Goal: Navigation & Orientation: Find specific page/section

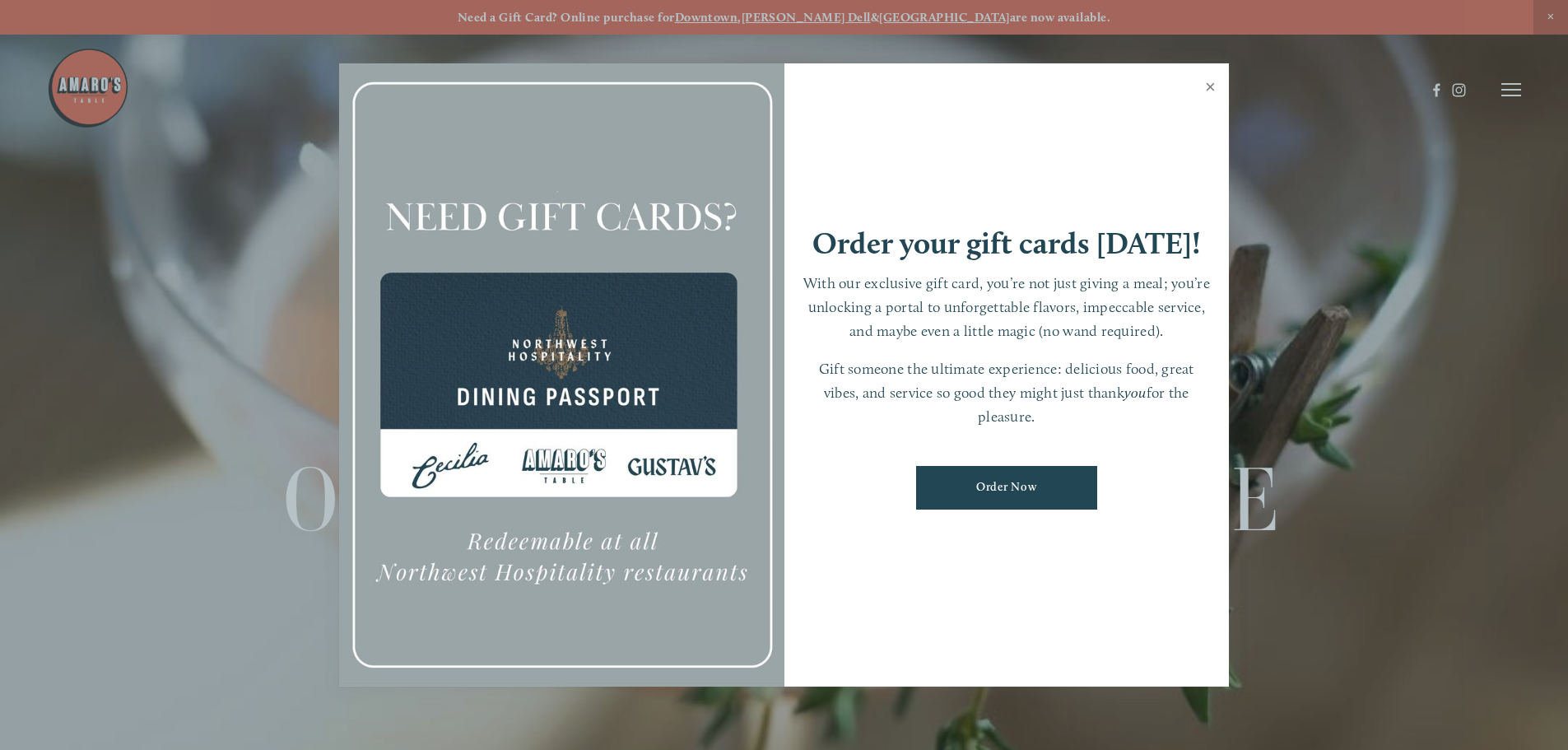
click at [1209, 90] on link "Close" at bounding box center [1209, 88] width 32 height 47
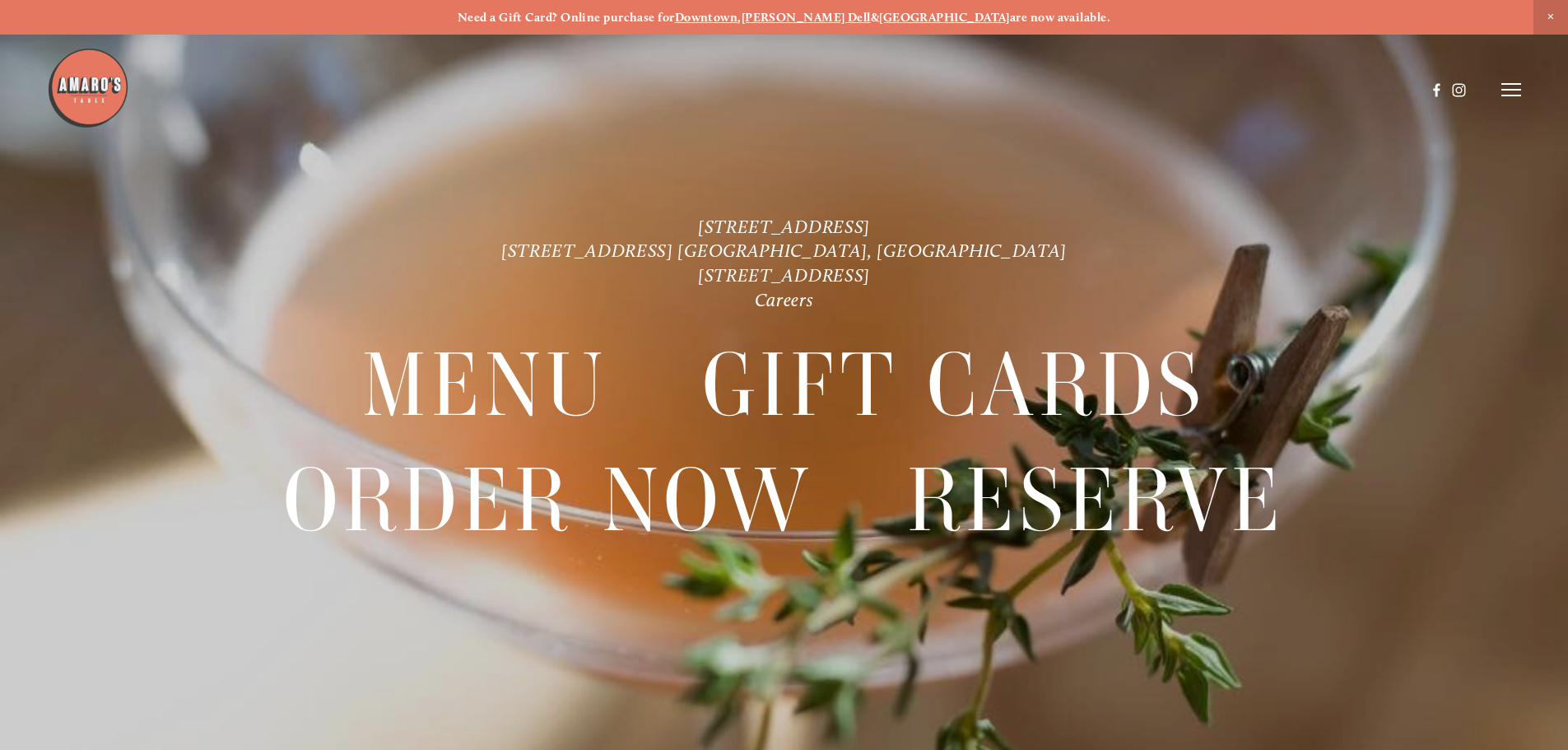
click at [1514, 92] on icon at bounding box center [1511, 89] width 20 height 15
click at [1319, 90] on span "Gallery" at bounding box center [1335, 89] width 41 height 16
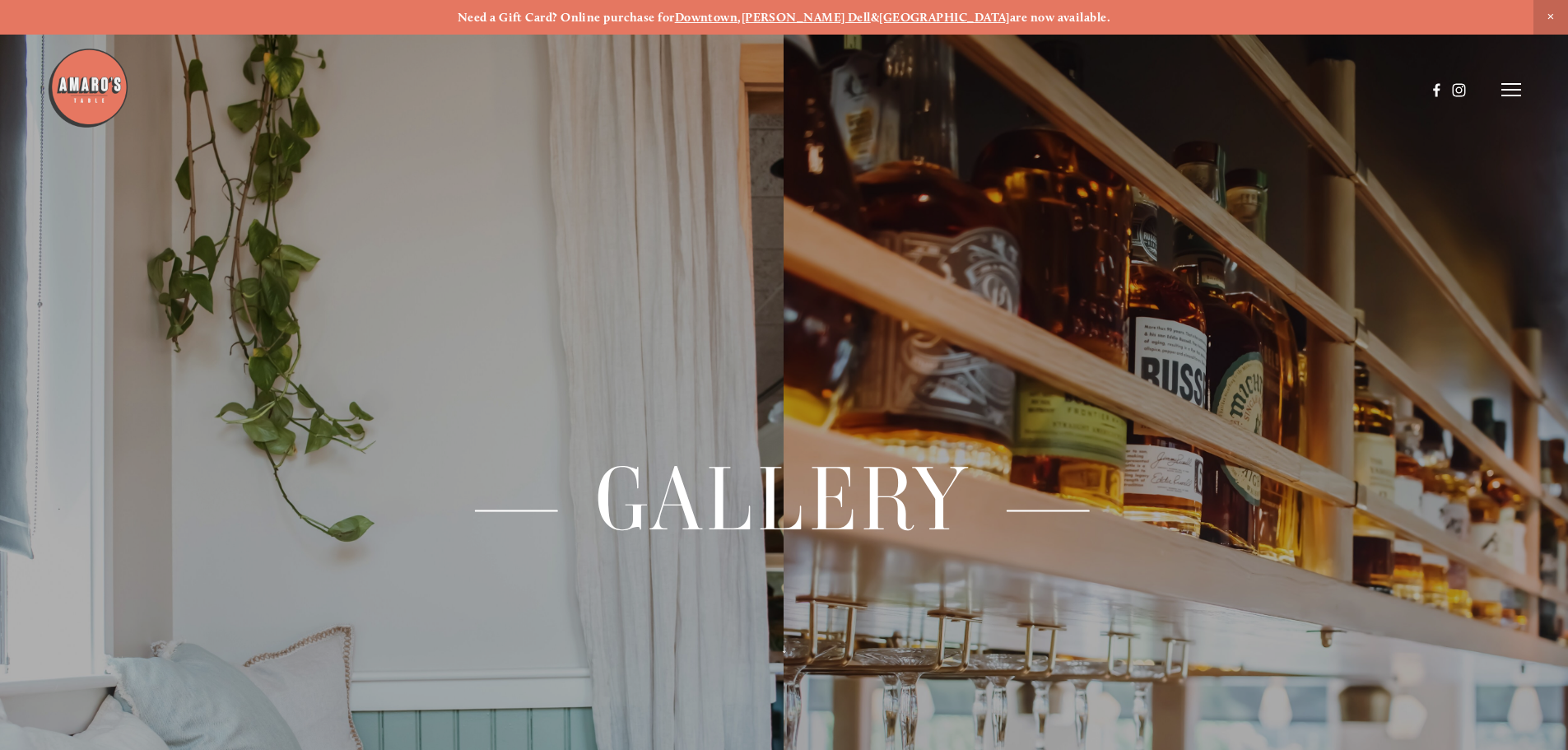
click at [1512, 83] on icon at bounding box center [1511, 89] width 20 height 15
click at [1292, 90] on span "Visit" at bounding box center [1290, 89] width 28 height 16
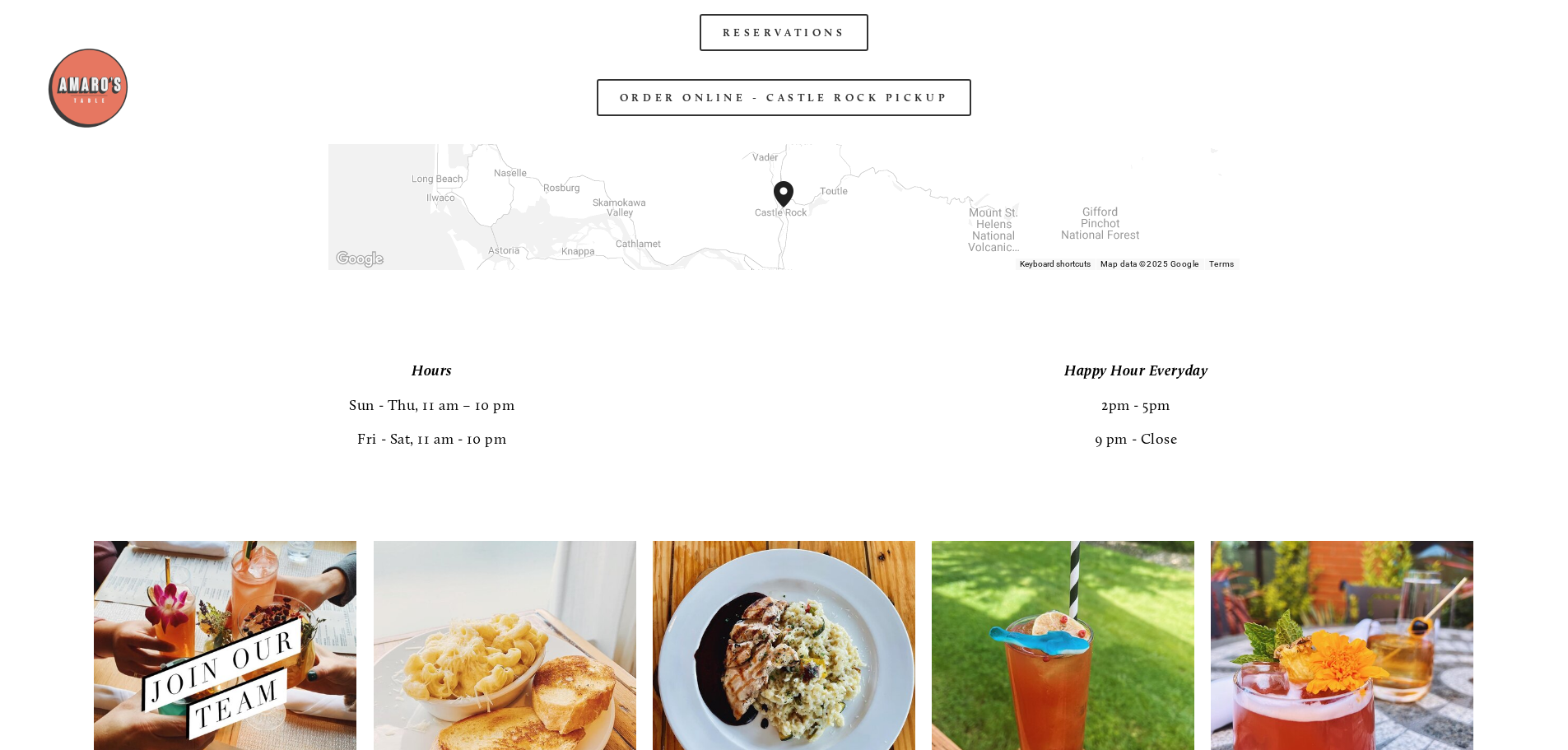
scroll to position [2796, 0]
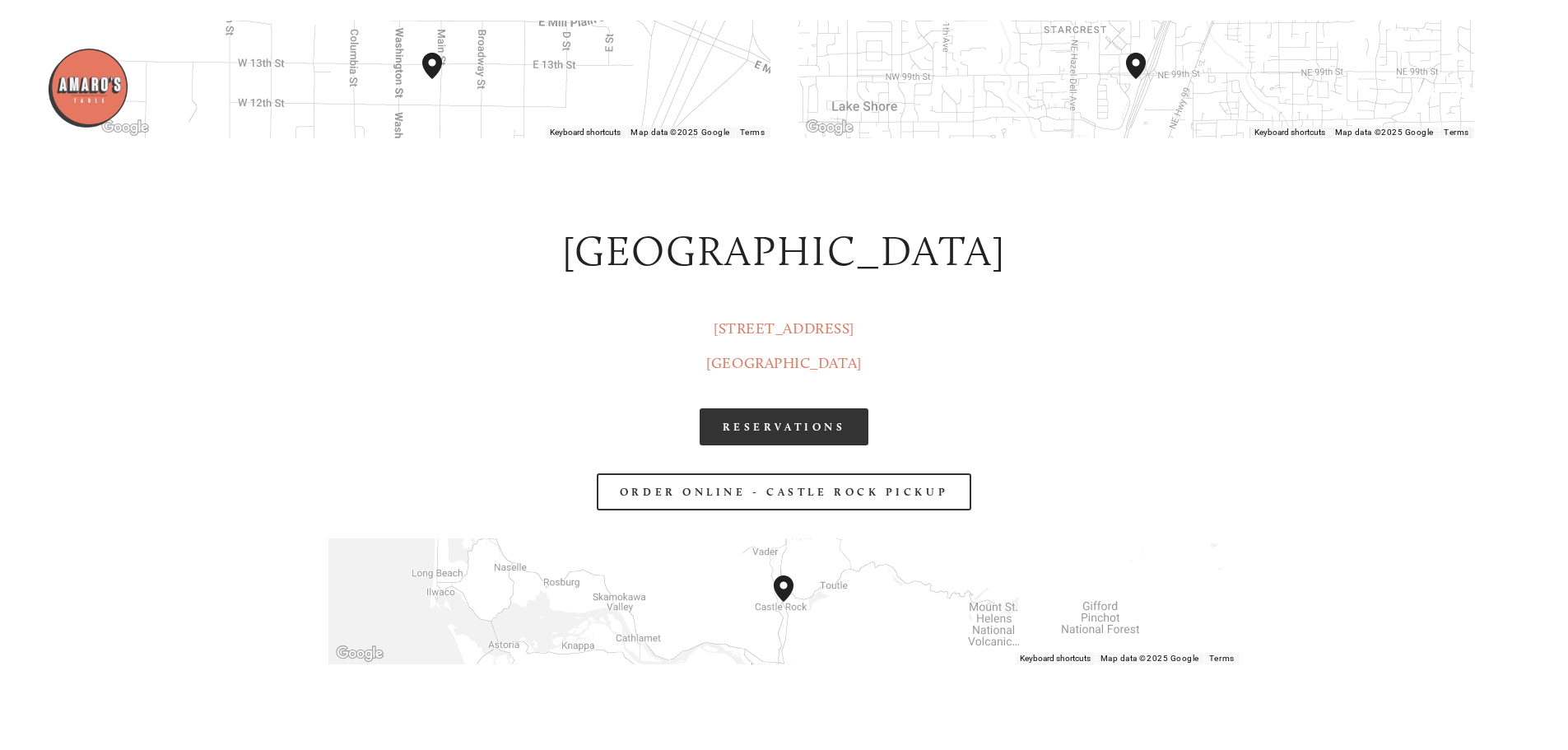
click at [805, 439] on link "RESERVATIONS" at bounding box center [784, 426] width 169 height 37
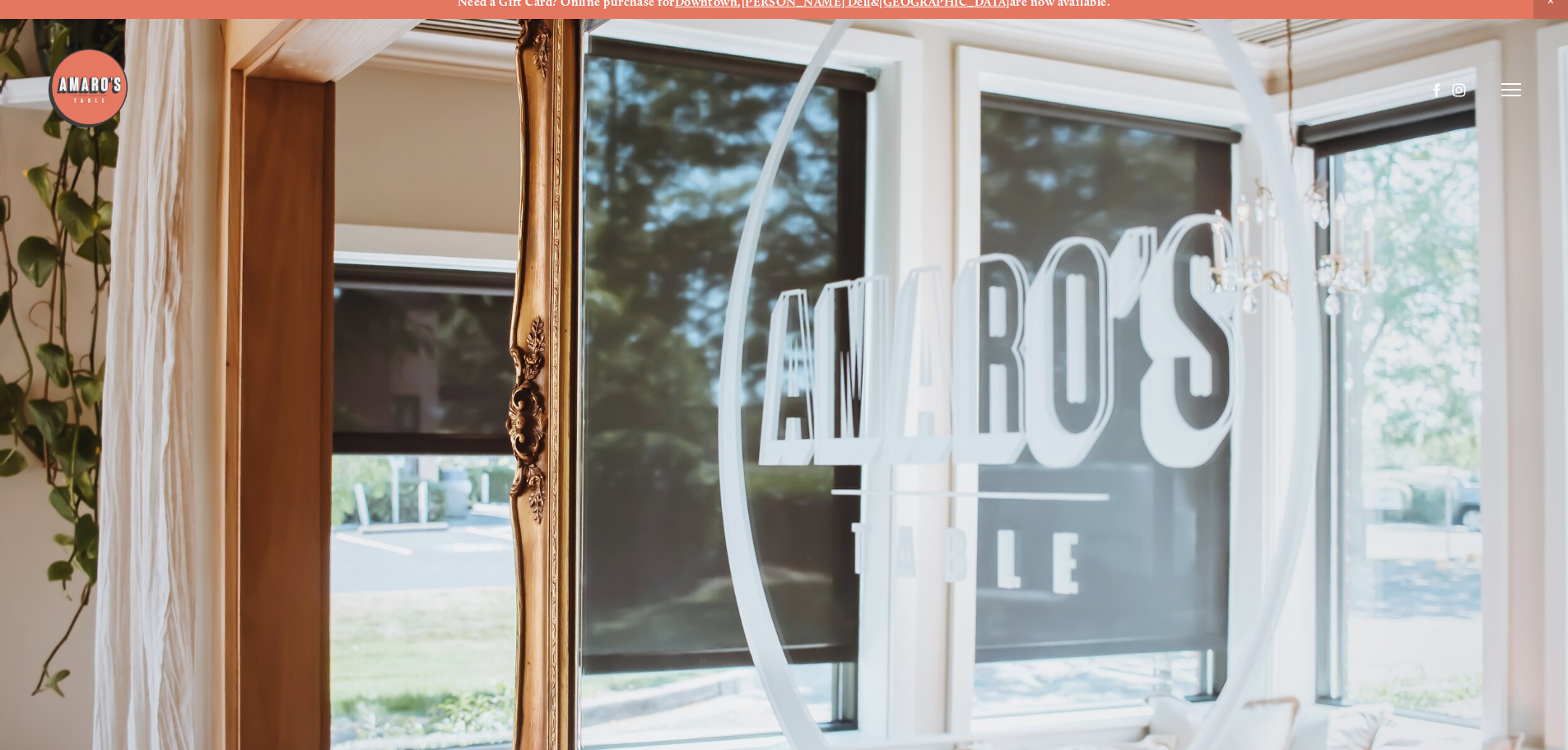
scroll to position [0, 0]
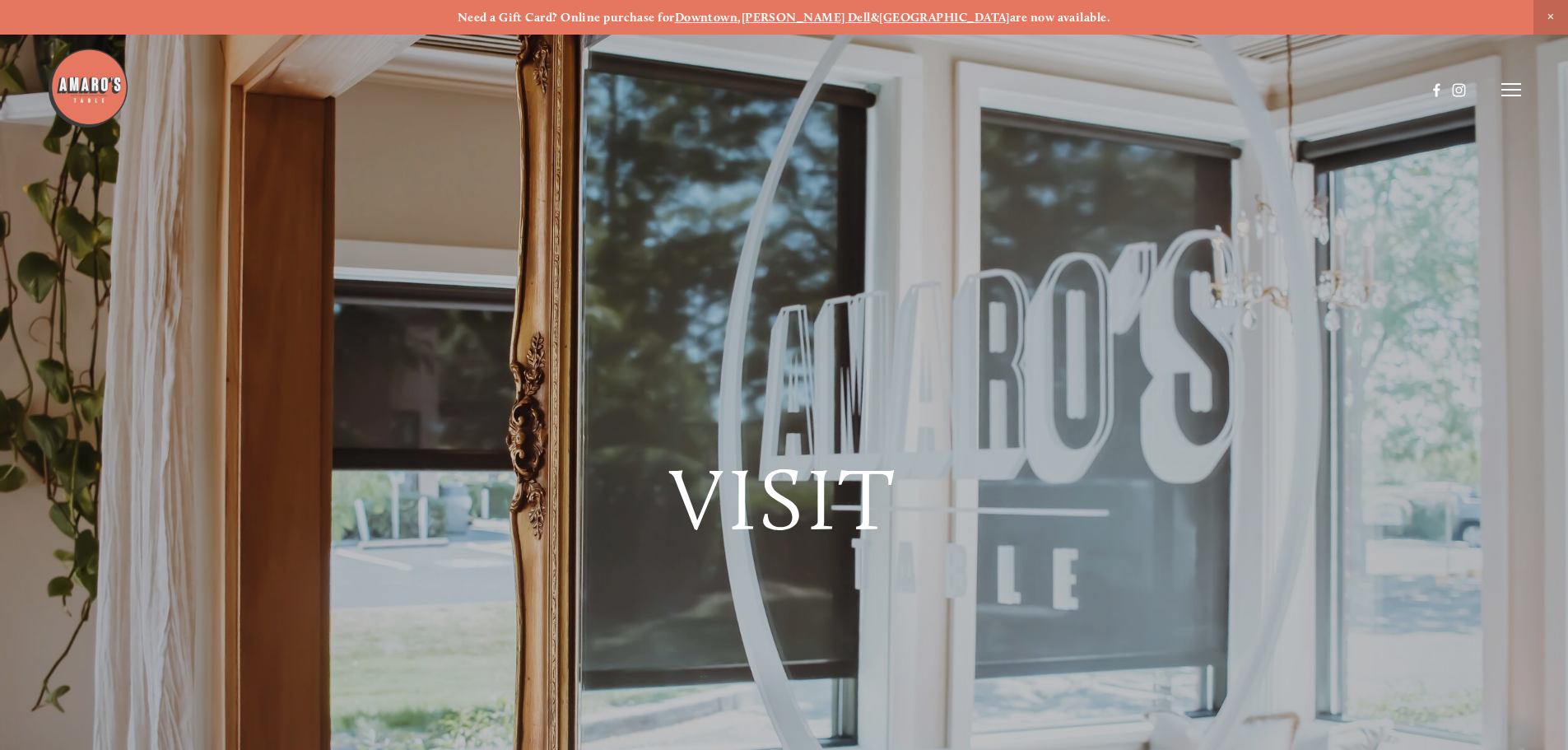
click at [1504, 87] on icon at bounding box center [1511, 89] width 20 height 15
click at [1166, 90] on span "Menu" at bounding box center [1166, 89] width 34 height 16
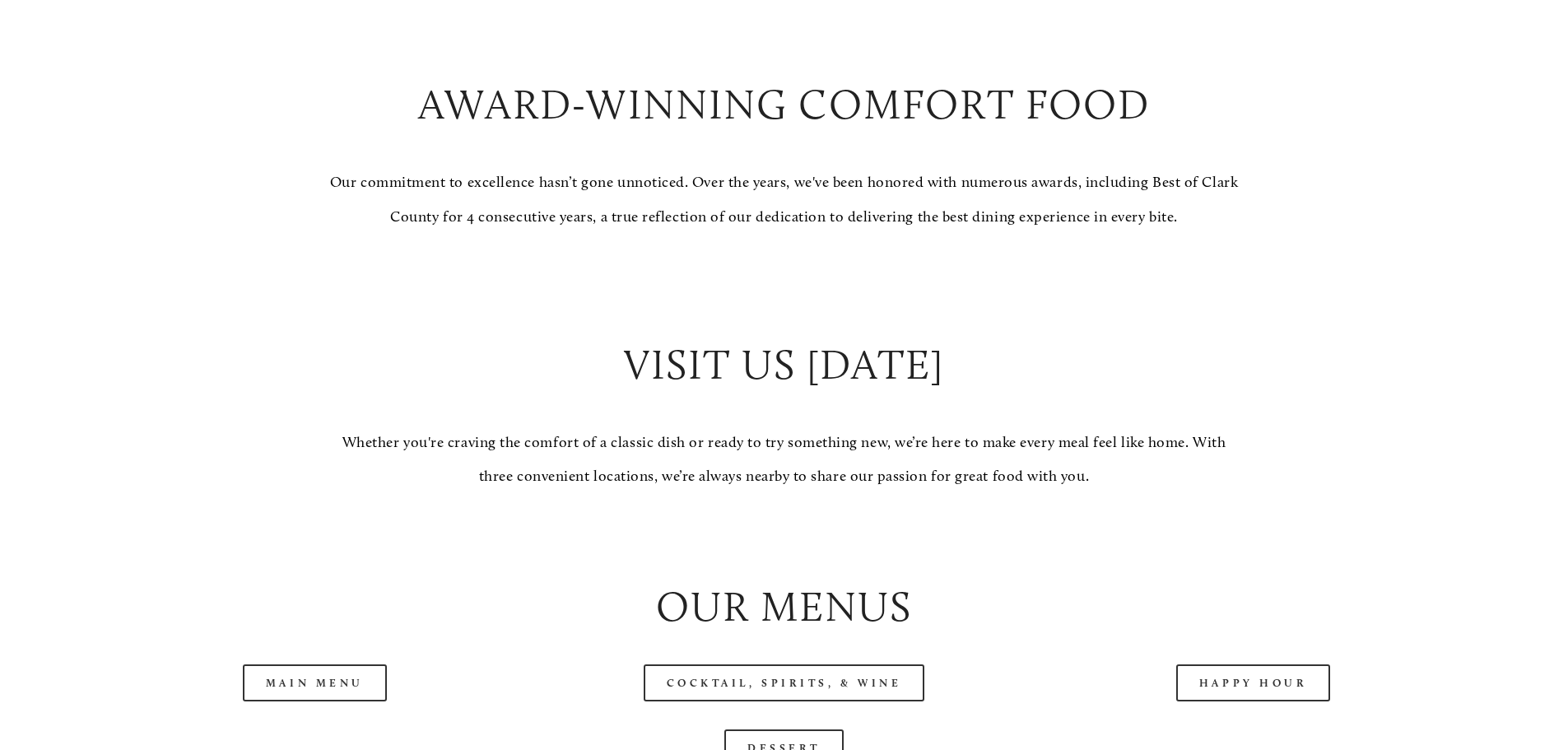
scroll to position [1920, 0]
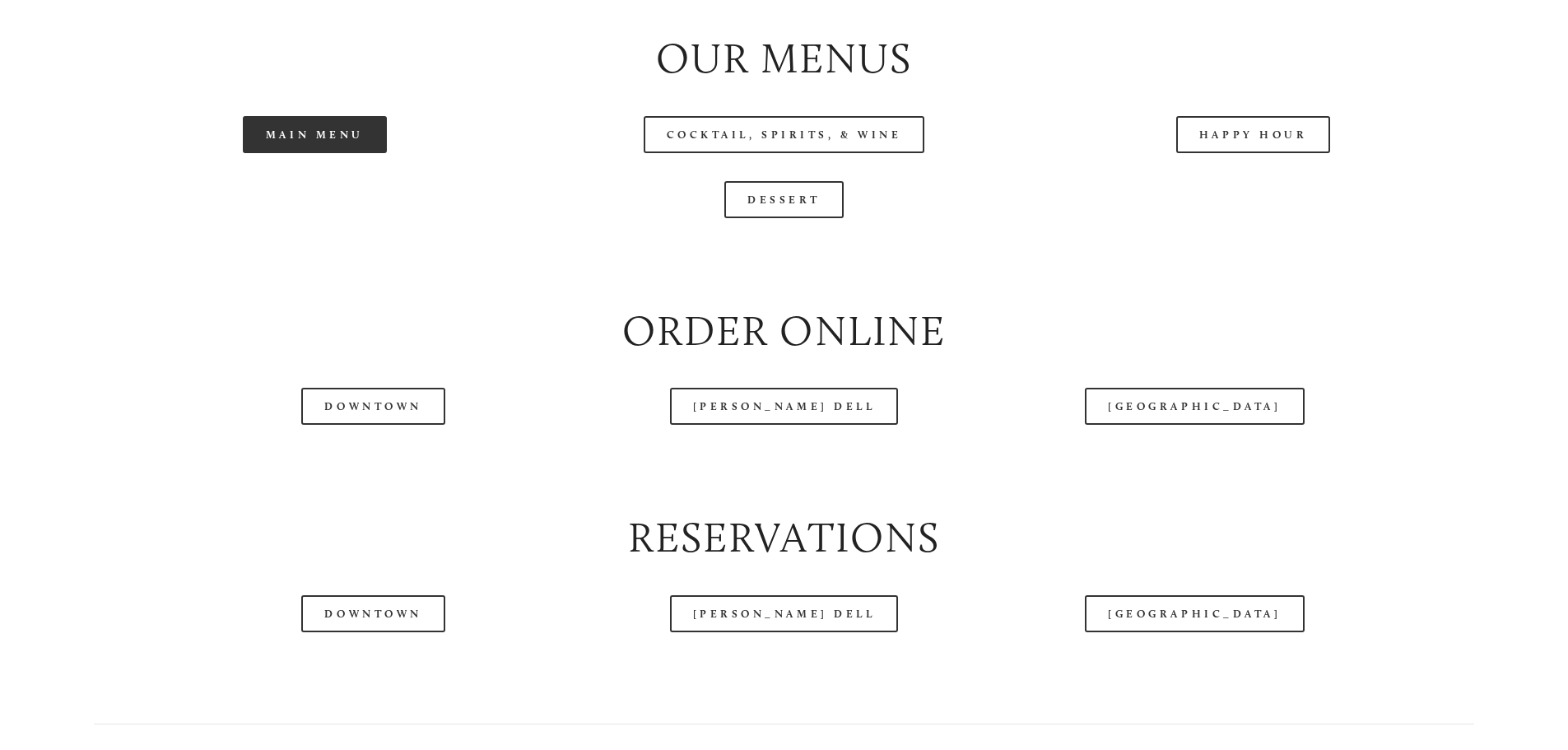
click at [275, 154] on link "Main Menu" at bounding box center [314, 134] width 144 height 37
